Goal: Task Accomplishment & Management: Use online tool/utility

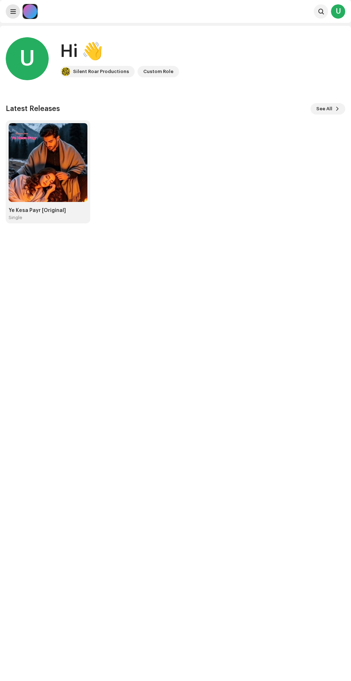
click at [13, 11] on span at bounding box center [12, 12] width 5 height 6
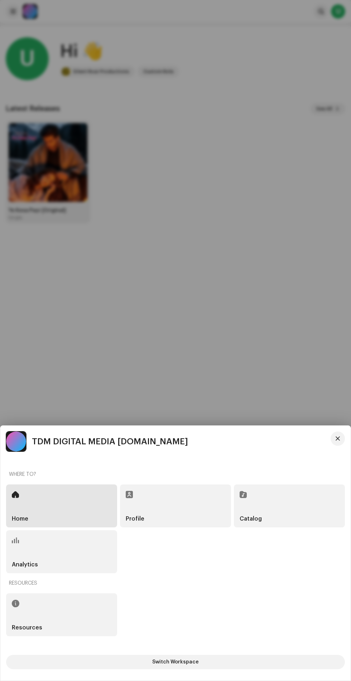
click at [278, 491] on div "Catalog" at bounding box center [289, 505] width 111 height 43
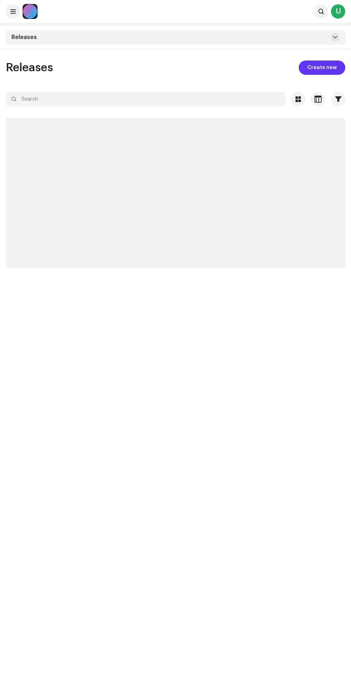
click at [320, 67] on span "Create new" at bounding box center [321, 68] width 29 height 14
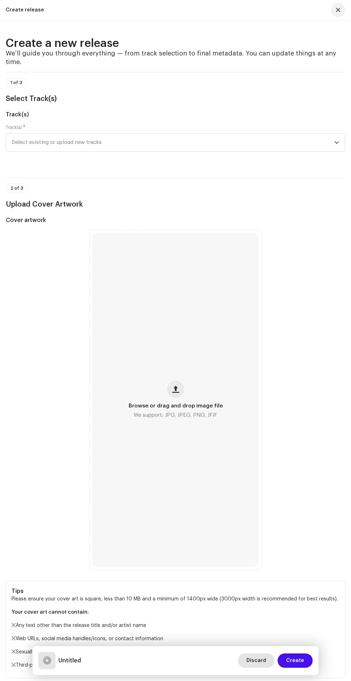
click at [256, 661] on span "Discard" at bounding box center [256, 660] width 20 height 14
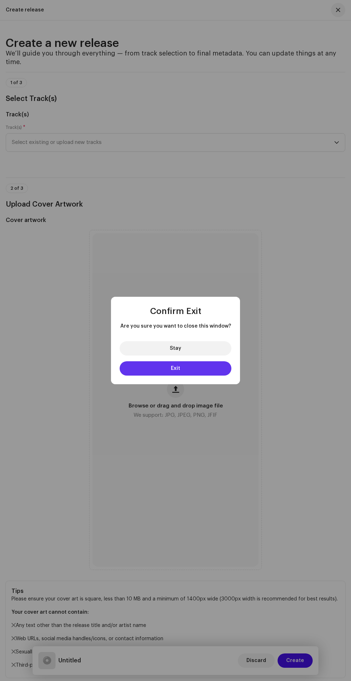
click at [214, 367] on button "Exit" at bounding box center [176, 368] width 112 height 14
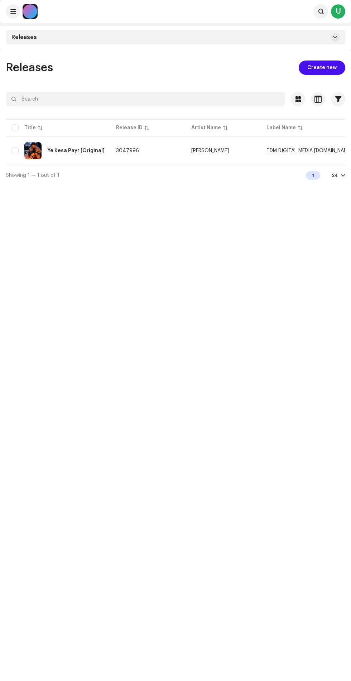
click at [13, 32] on div "Releases" at bounding box center [175, 37] width 339 height 14
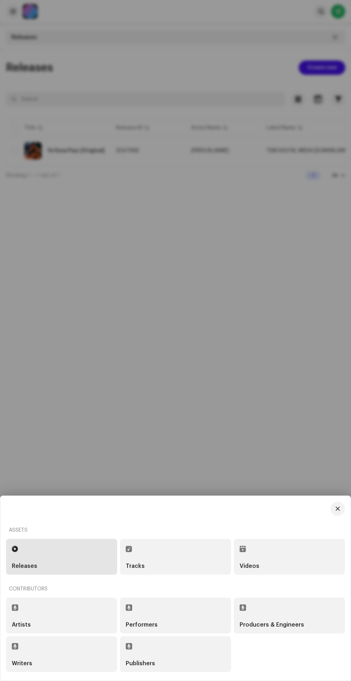
click at [230, 234] on div at bounding box center [175, 340] width 351 height 681
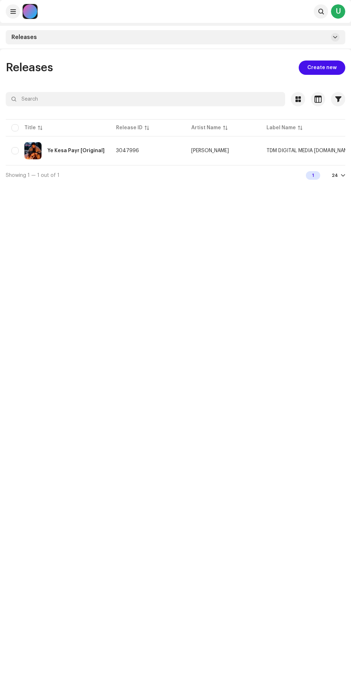
click at [26, 14] on div at bounding box center [30, 11] width 14 height 14
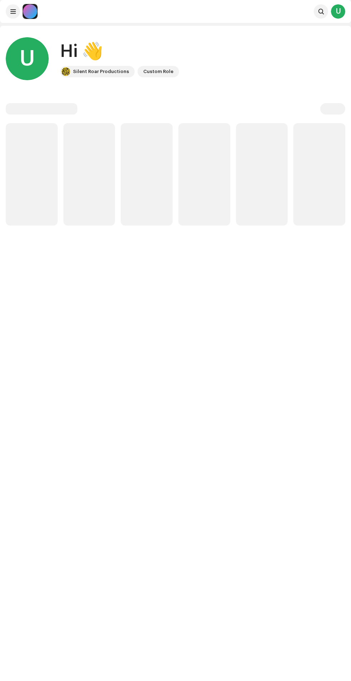
click at [335, 14] on div "U" at bounding box center [338, 11] width 14 height 14
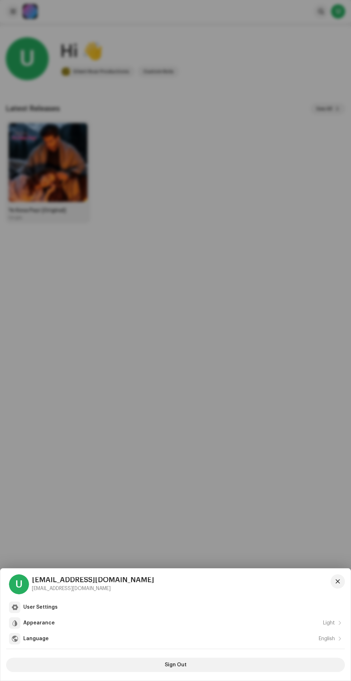
click at [253, 67] on div at bounding box center [175, 340] width 351 height 681
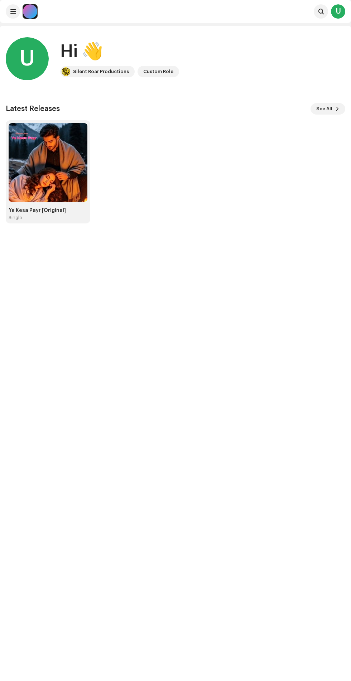
click at [166, 72] on div "Custom Role" at bounding box center [158, 71] width 30 height 9
click at [13, 11] on span at bounding box center [12, 12] width 5 height 6
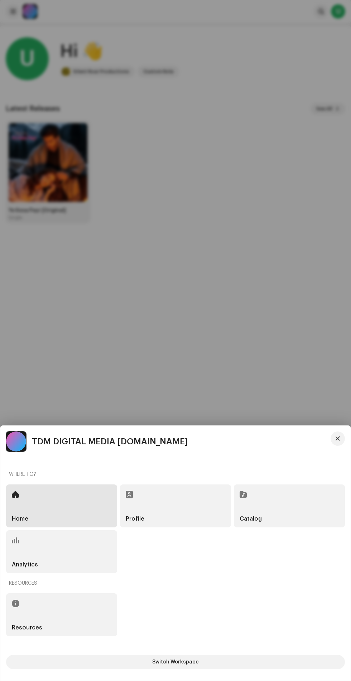
click at [87, 549] on div "Analytics" at bounding box center [61, 551] width 111 height 43
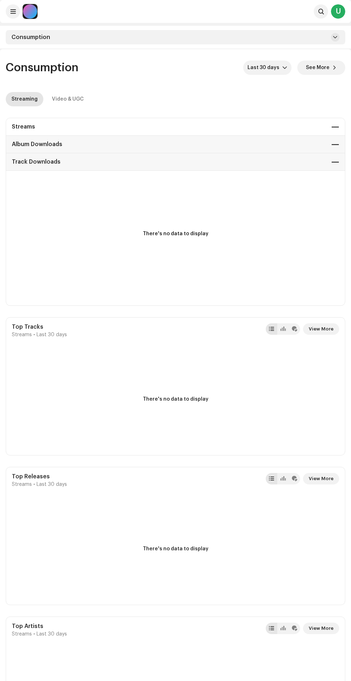
click at [338, 11] on div "U" at bounding box center [338, 11] width 14 height 14
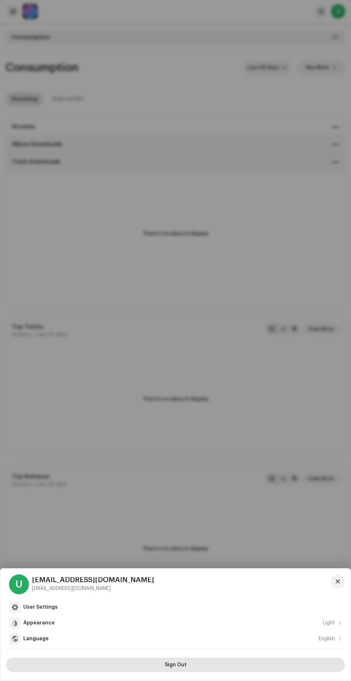
click at [251, 661] on button "Sign Out" at bounding box center [175, 665] width 339 height 14
